Goal: Information Seeking & Learning: Learn about a topic

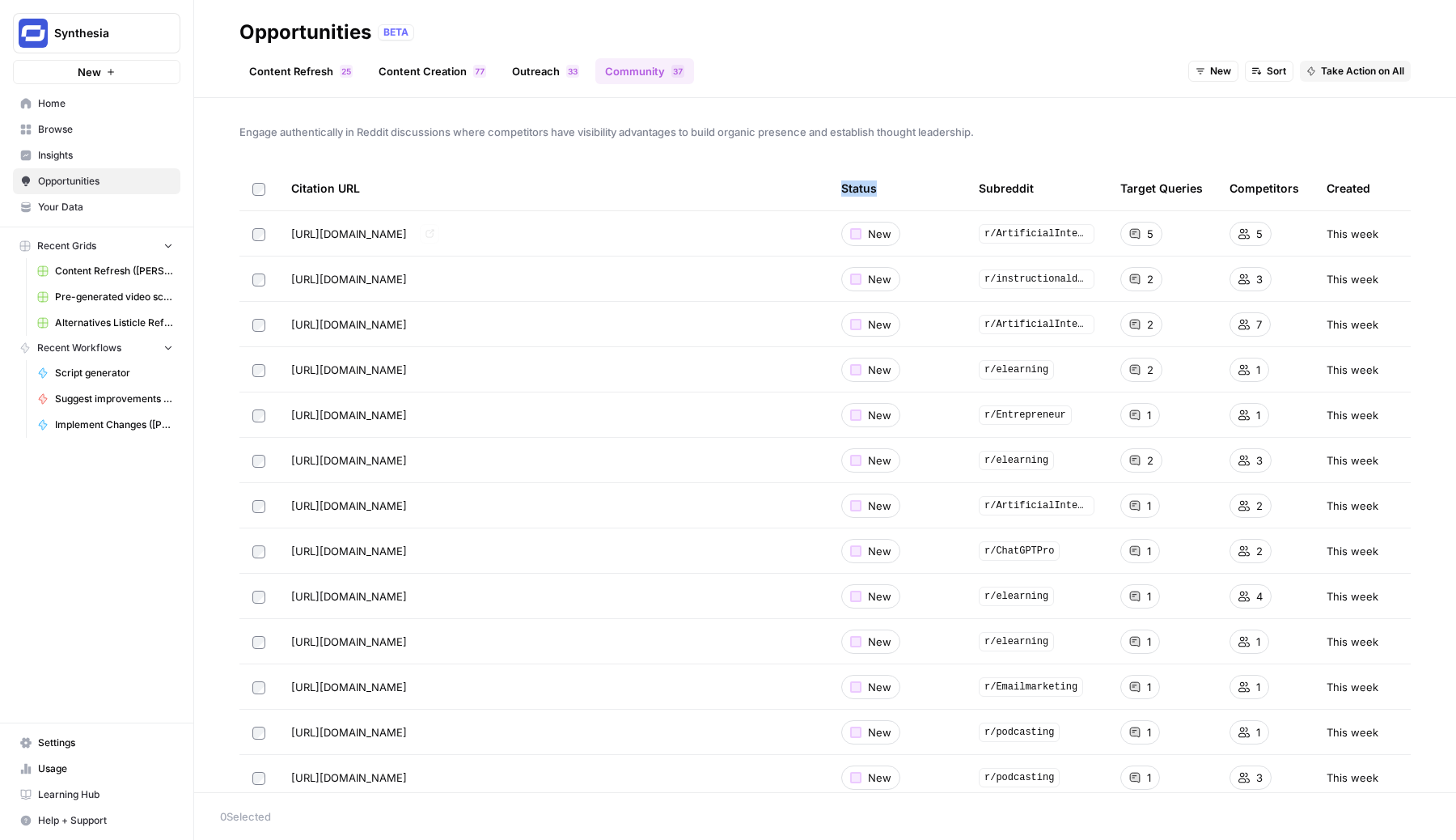
click at [407, 236] on span "[URL][DOMAIN_NAME]" at bounding box center [349, 233] width 116 height 16
click at [434, 229] on icon "Go to page https://www.reddit.com/r/ArtificialInteligence/comments/1asdjc0/best…" at bounding box center [429, 233] width 8 height 8
click at [550, 74] on link "Outreach 3 3" at bounding box center [546, 71] width 87 height 26
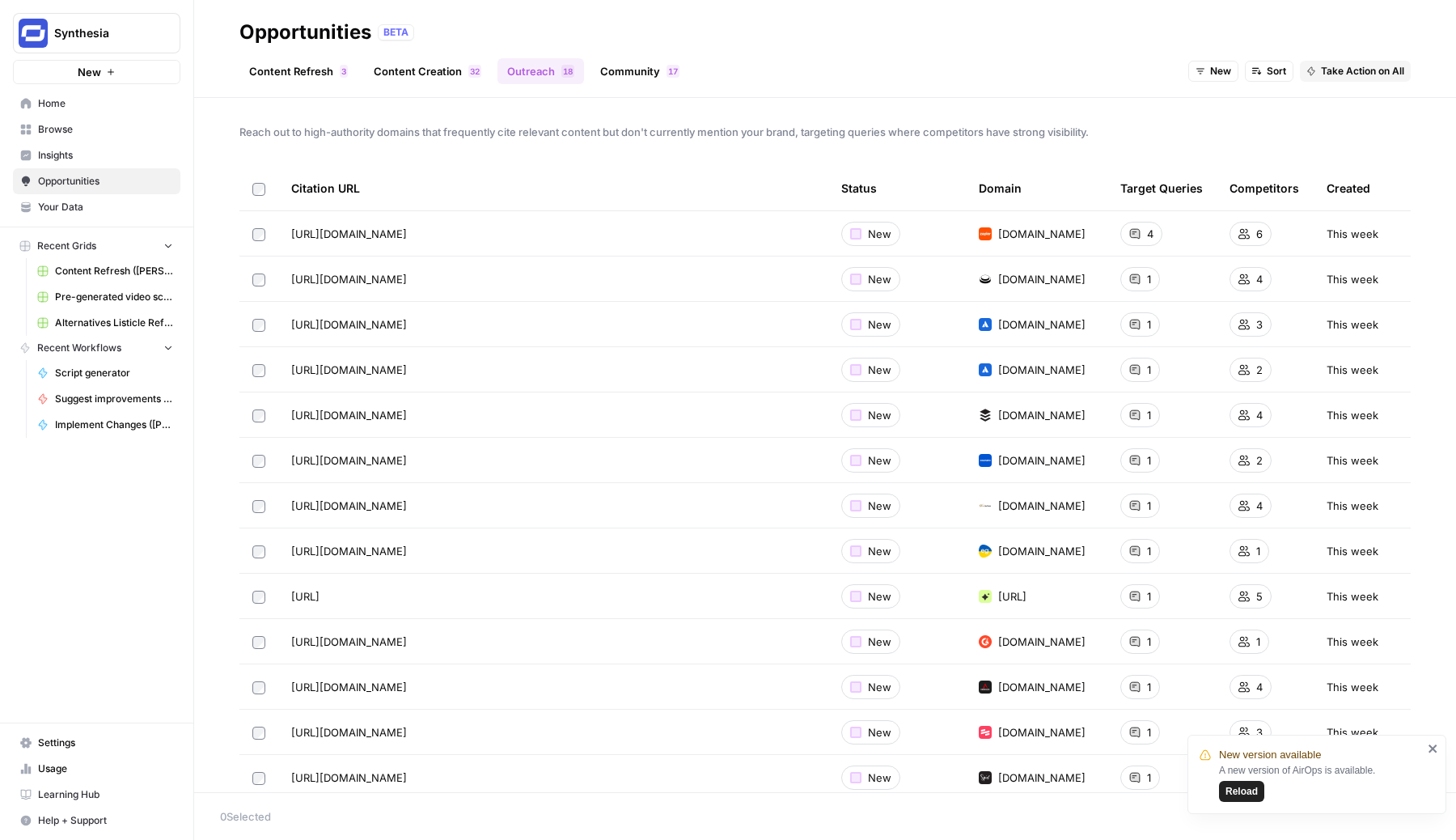
click at [457, 71] on link "Content Creation 2 3" at bounding box center [427, 71] width 127 height 26
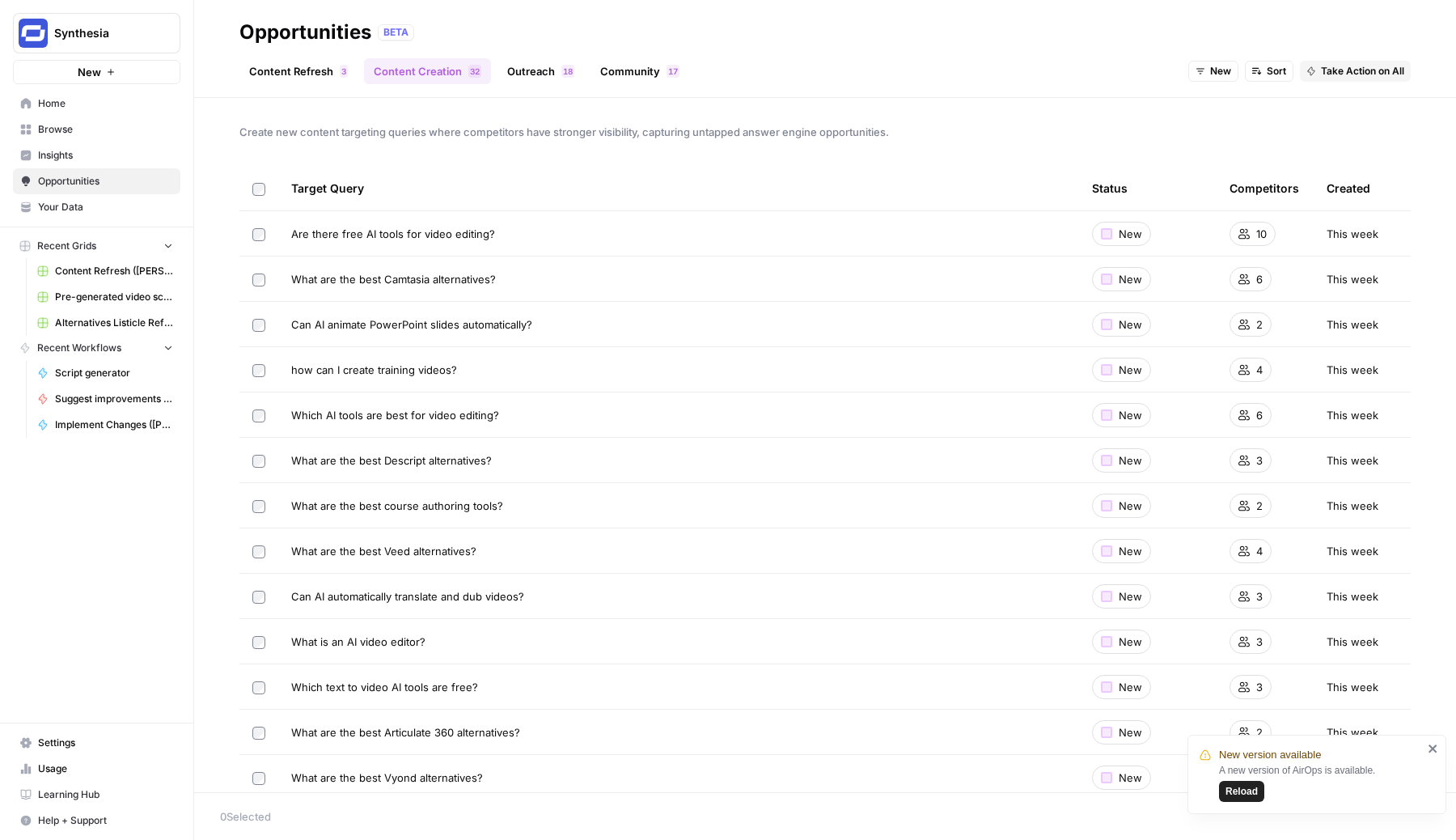
click at [536, 74] on link "Outreach 8 1" at bounding box center [541, 71] width 87 height 26
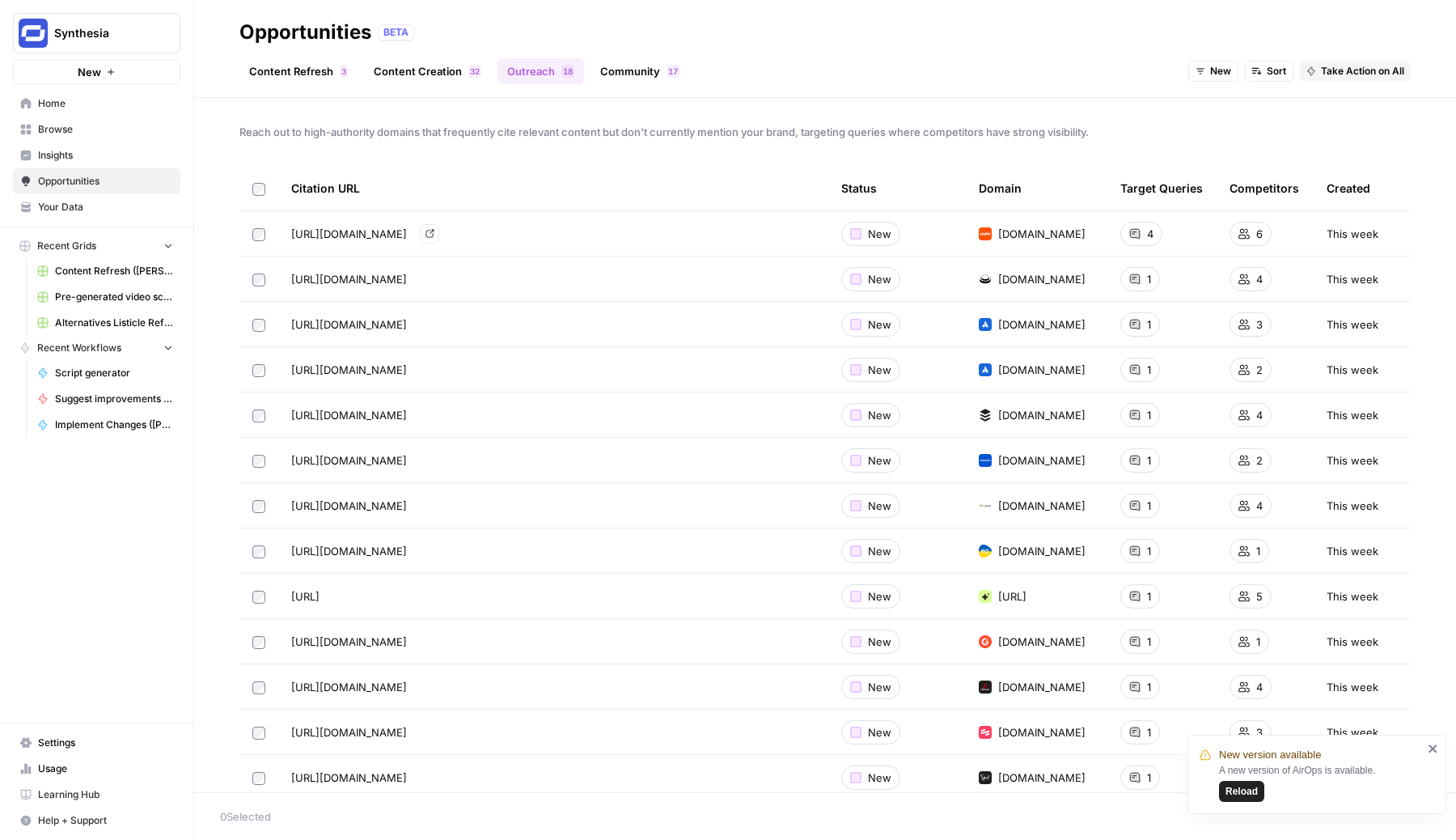
click at [435, 234] on icon "Go to page https://zapier.com/blog/best-ai-video-generator/" at bounding box center [430, 234] width 9 height 9
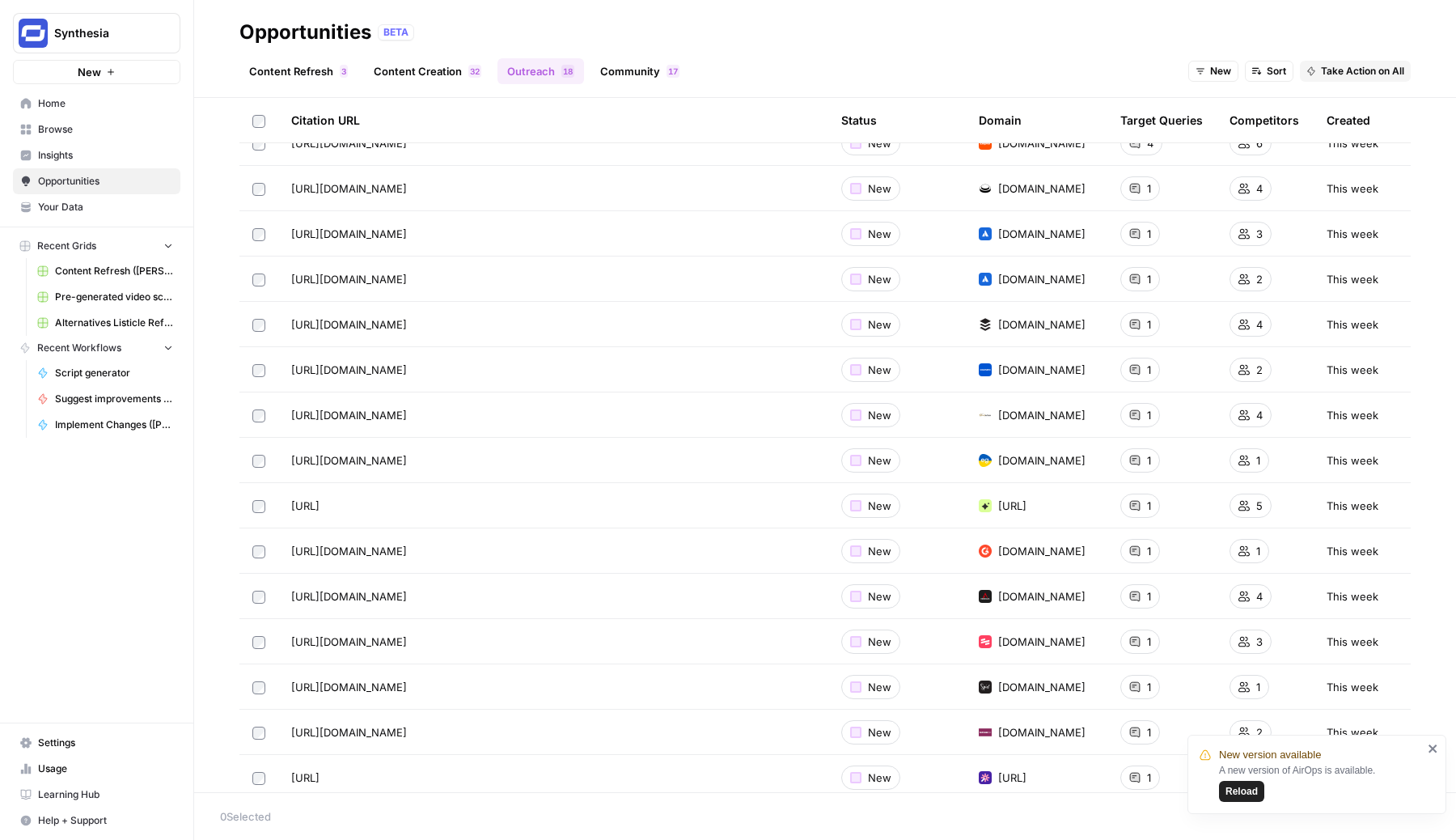
scroll to position [92, 0]
click at [439, 324] on link "Go to page" at bounding box center [429, 323] width 19 height 19
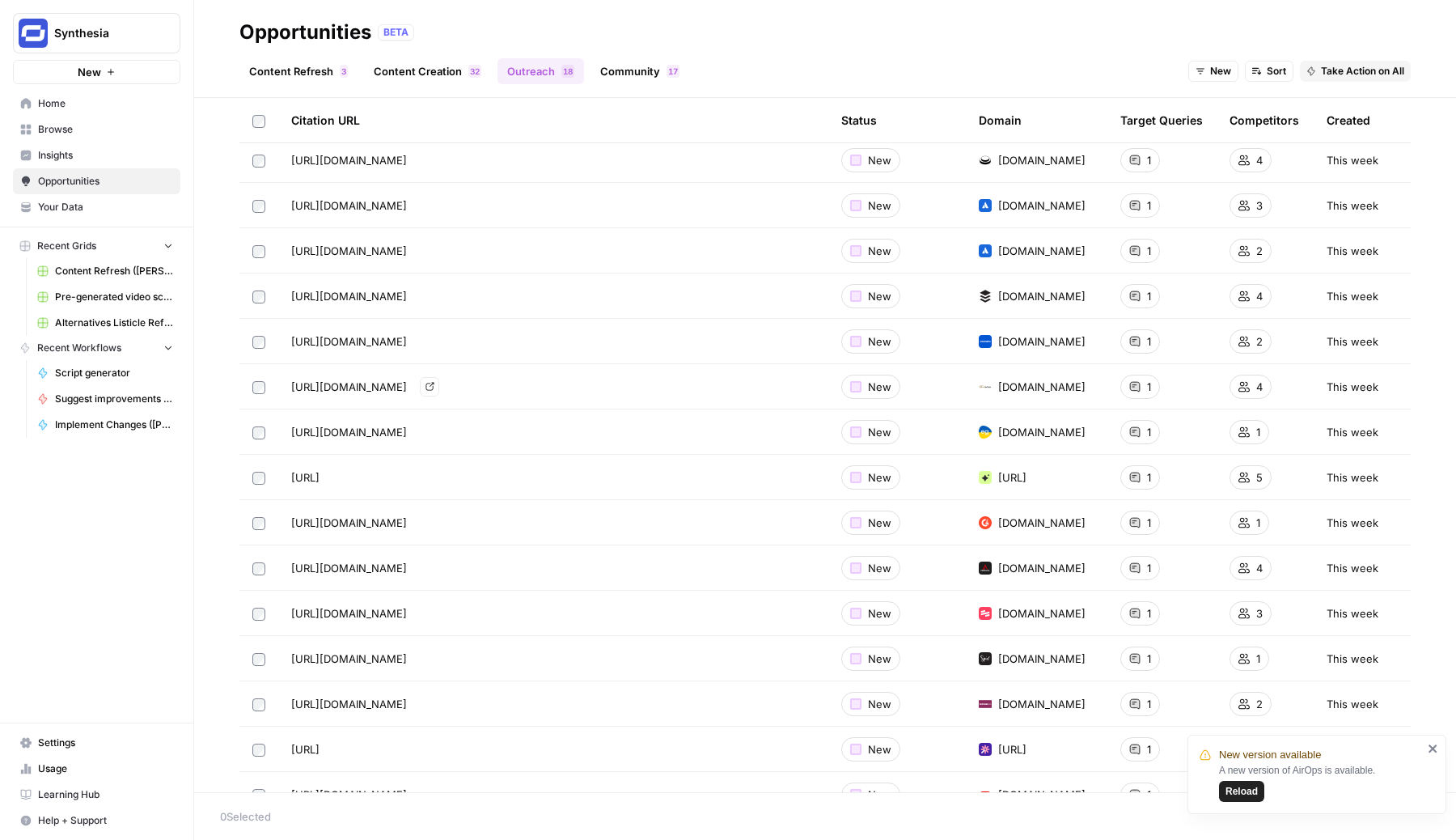
scroll to position [120, 0]
click at [722, 429] on div "[URL][DOMAIN_NAME] Go to page" at bounding box center [553, 430] width 524 height 19
click at [435, 431] on icon "Go to page https://www.easygenerator.com/en/guides/elearning-software-authoring…" at bounding box center [430, 430] width 9 height 9
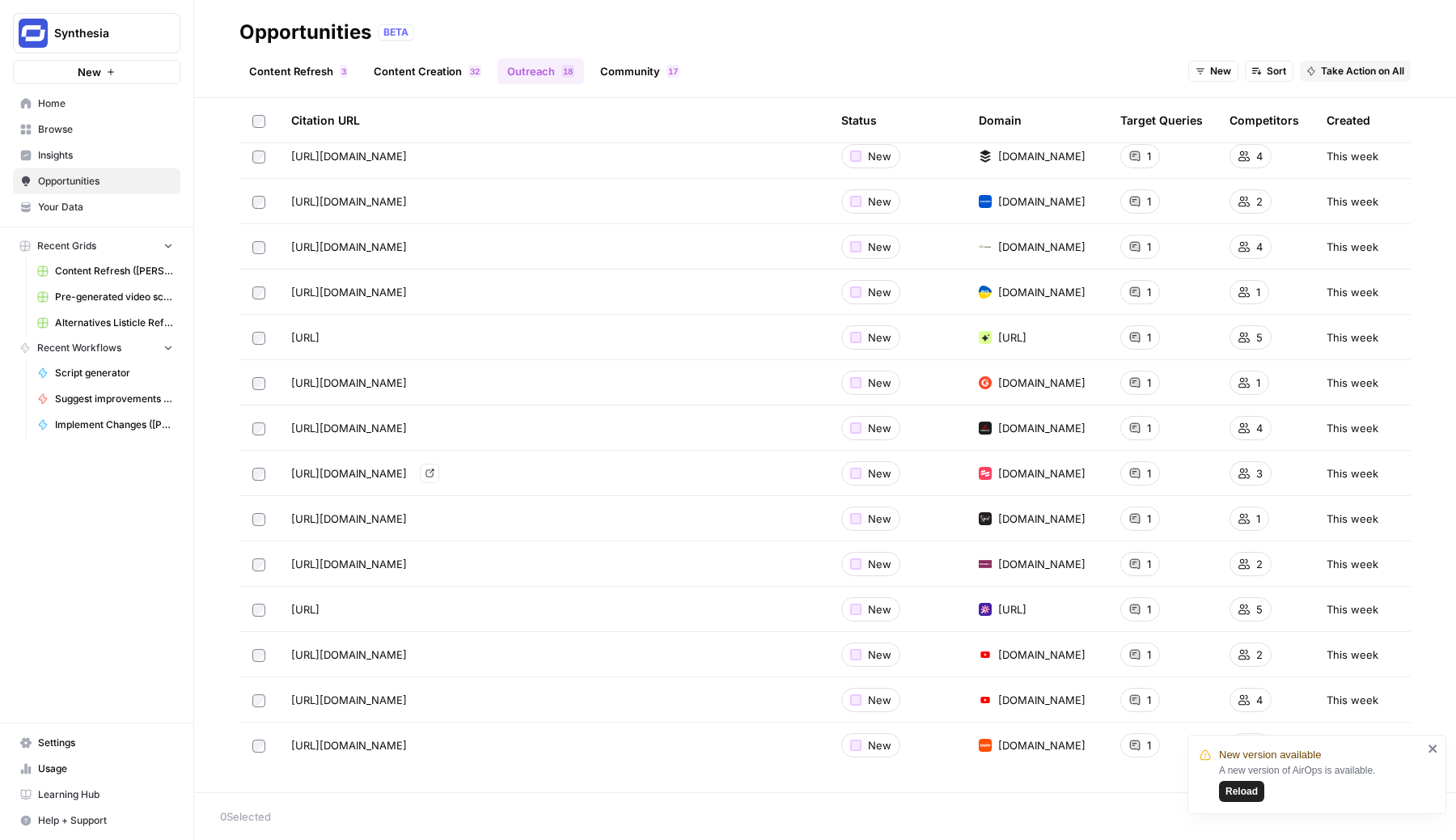
scroll to position [261, 0]
click at [1433, 746] on icon "close" at bounding box center [1434, 748] width 11 height 13
click at [108, 163] on link "Insights" at bounding box center [96, 155] width 167 height 26
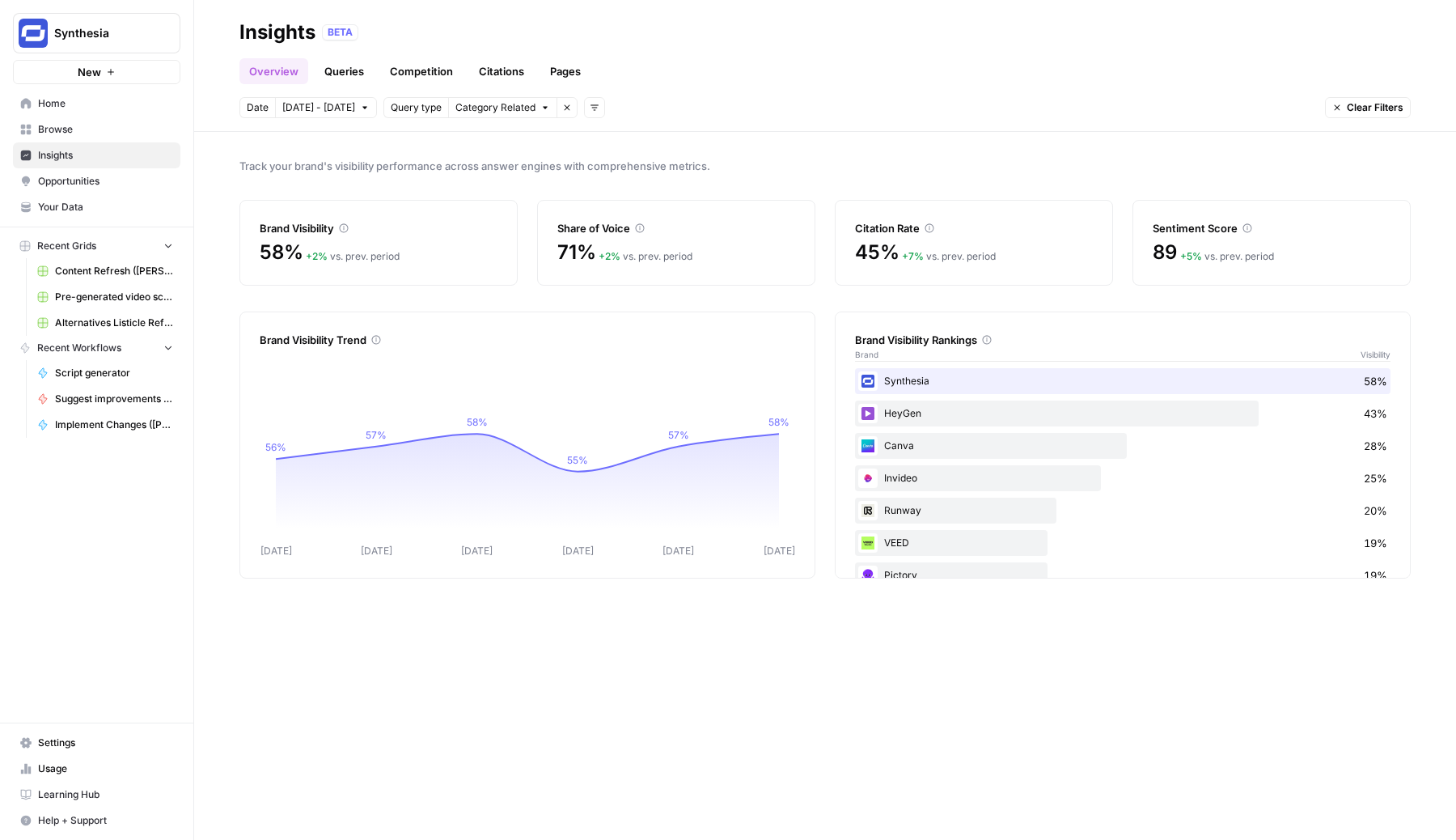
click at [359, 78] on link "Queries" at bounding box center [344, 71] width 59 height 26
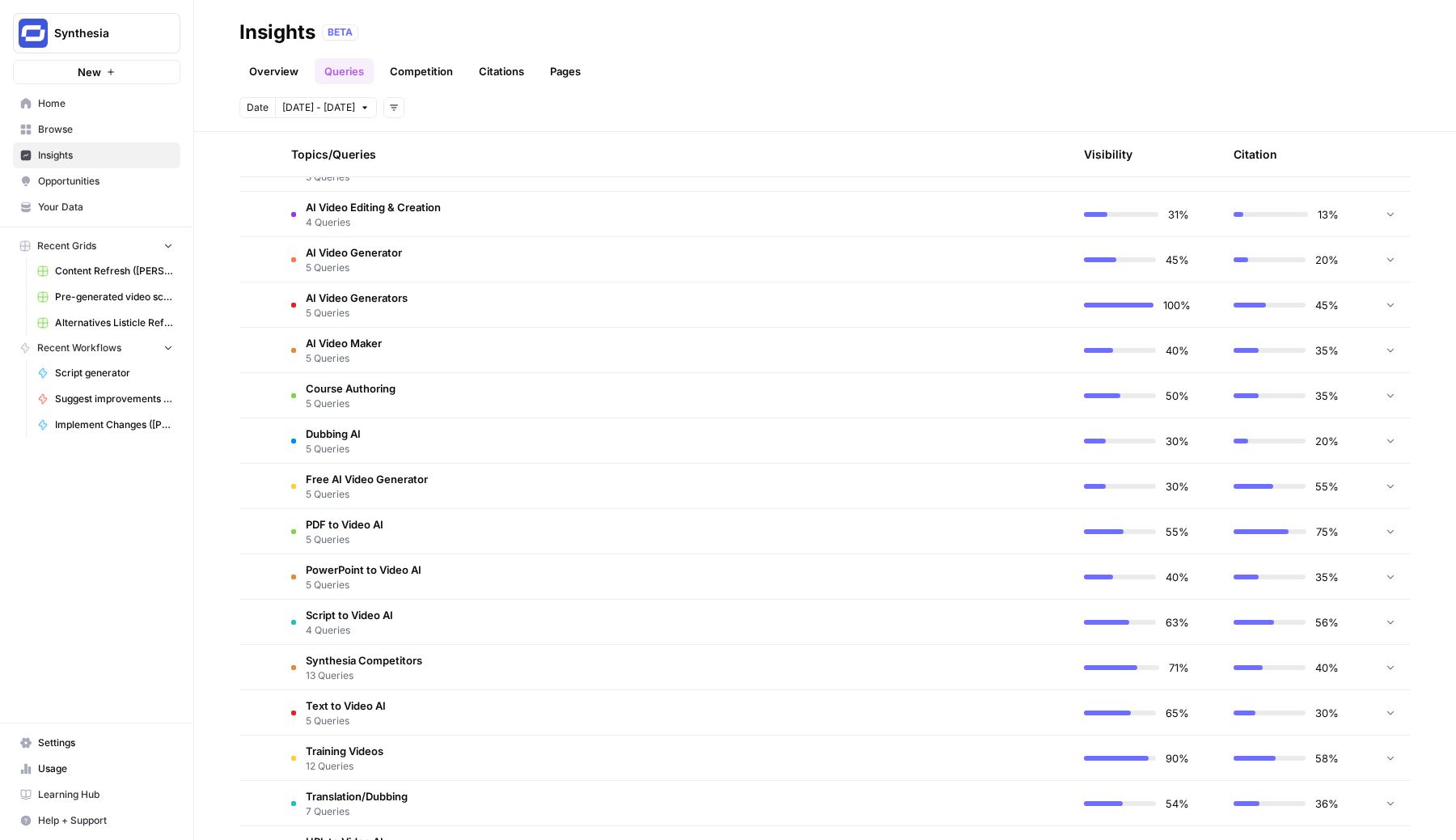
scroll to position [638, 0]
click at [561, 666] on td "Synthesia Competitors 13 Queries" at bounding box center [598, 664] width 639 height 44
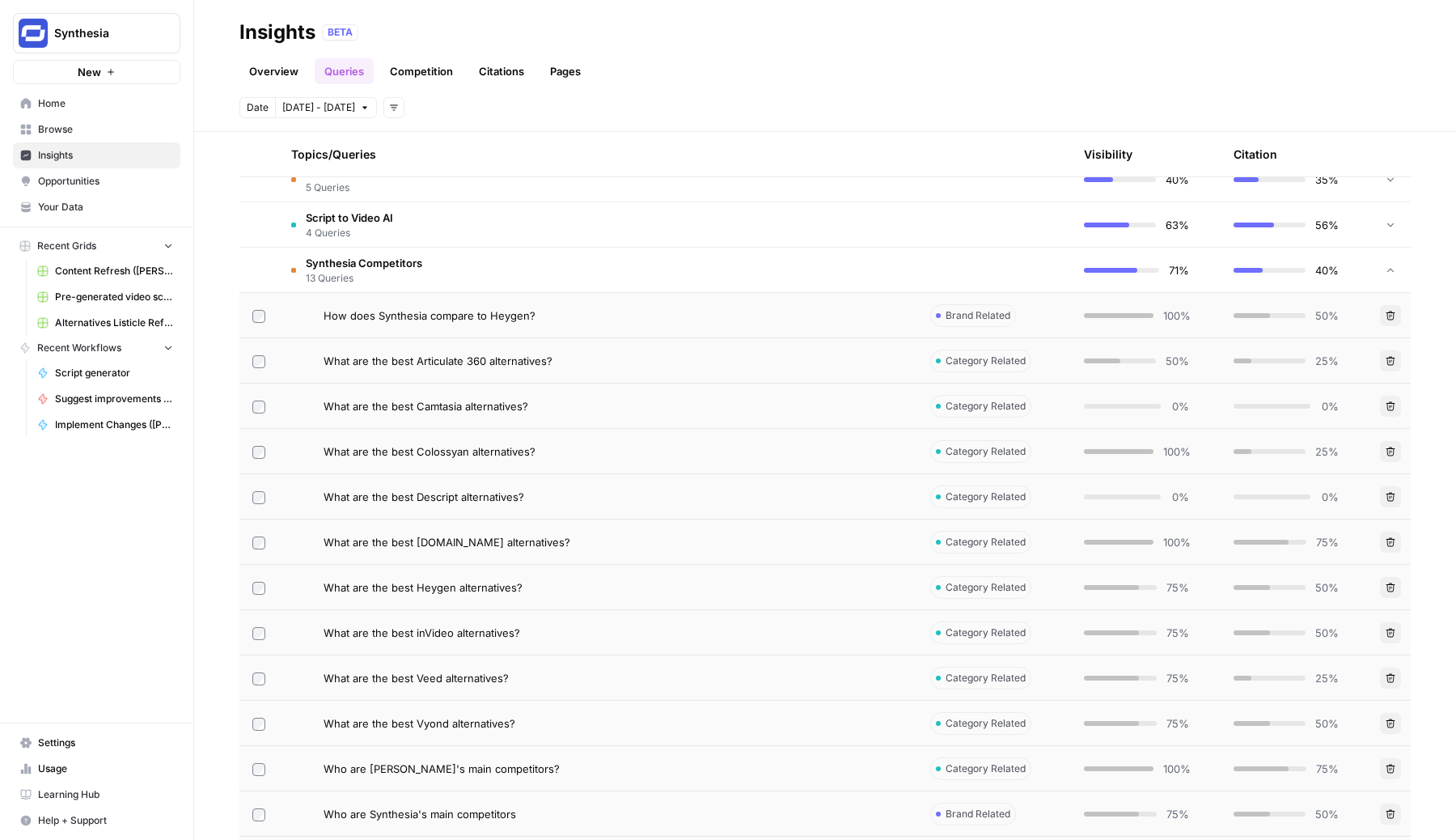
scroll to position [1034, 0]
click at [578, 300] on td "How does Synthesia compare to Heygen?" at bounding box center [598, 314] width 639 height 44
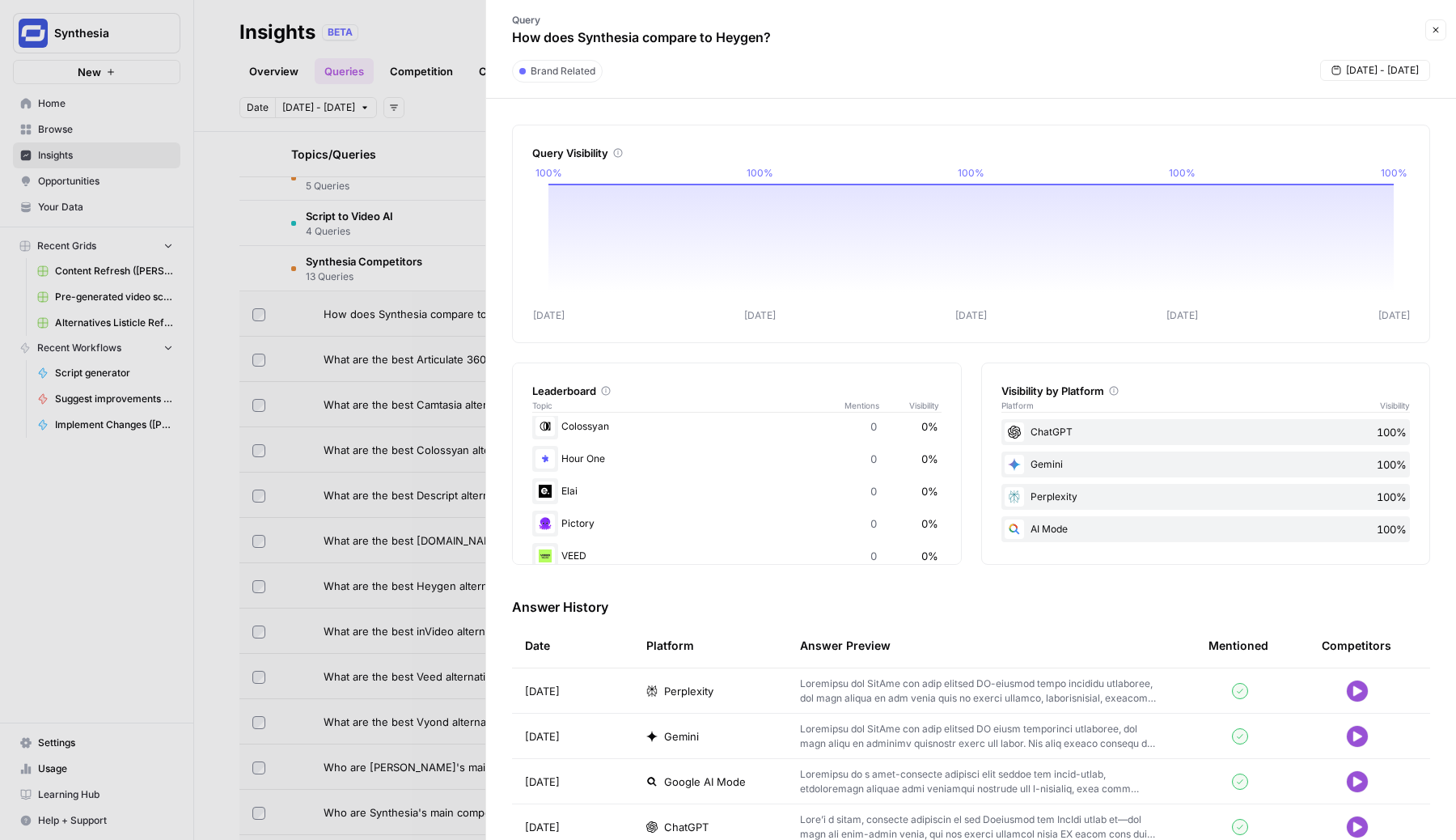
scroll to position [75, 0]
click at [353, 499] on div at bounding box center [728, 420] width 1456 height 840
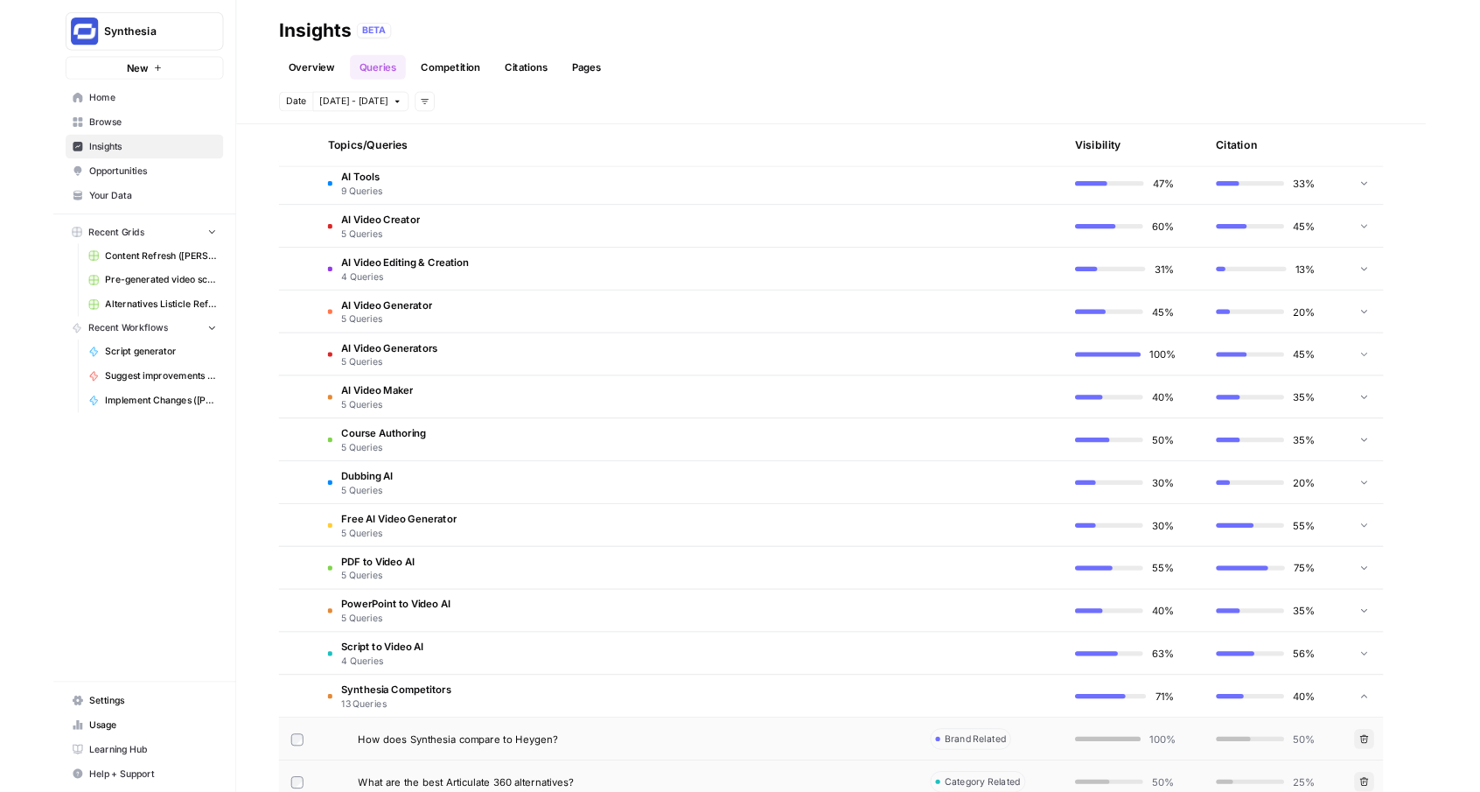
scroll to position [526, 0]
